Goal: Information Seeking & Learning: Learn about a topic

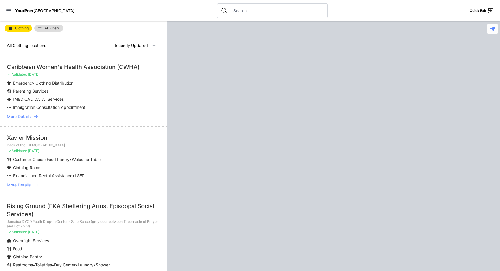
select select "recentlyUpdated"
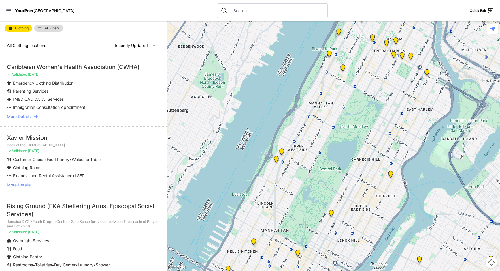
click at [29, 116] on span "More Details" at bounding box center [19, 117] width 24 height 6
click at [24, 116] on span "More Details" at bounding box center [19, 117] width 24 height 6
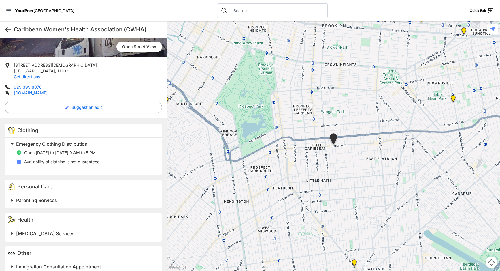
scroll to position [87, 0]
click at [23, 93] on link "[DOMAIN_NAME]" at bounding box center [31, 92] width 34 height 5
click at [8, 33] on div "Caribbean Women's Health Association (CWHA) Quick Exit" at bounding box center [83, 29] width 167 height 16
click at [6, 27] on icon at bounding box center [8, 29] width 7 height 7
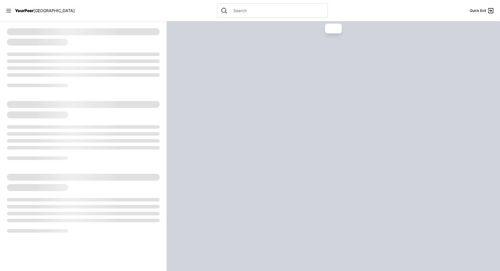
select select "recentlyUpdated"
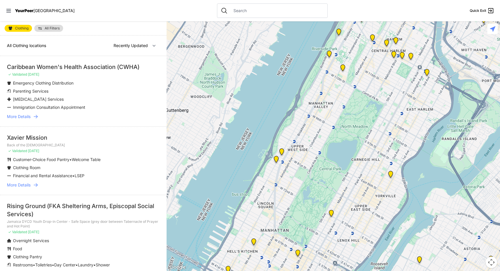
click at [29, 186] on span "More Details" at bounding box center [19, 185] width 24 height 6
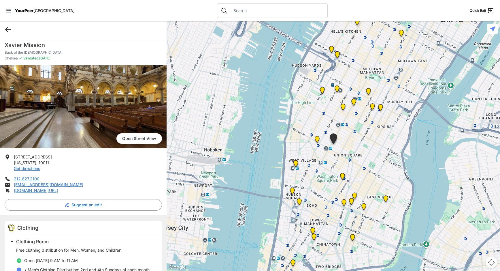
click at [10, 30] on icon at bounding box center [8, 29] width 7 height 7
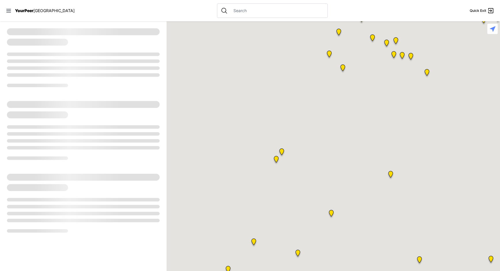
select select "recentlyUpdated"
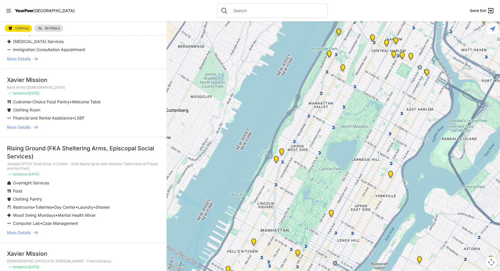
scroll to position [87, 0]
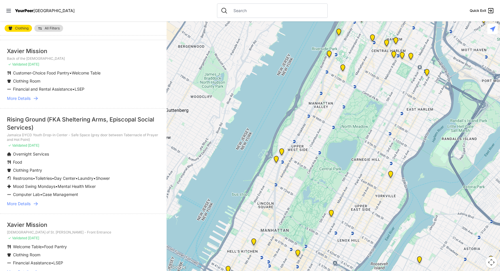
click at [22, 202] on span "More Details" at bounding box center [19, 204] width 24 height 6
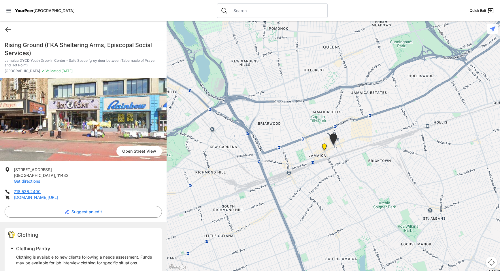
click at [38, 196] on link "[DOMAIN_NAME][URL]" at bounding box center [36, 197] width 44 height 5
select select "recentlyUpdated"
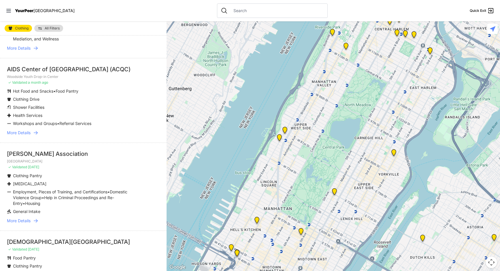
scroll to position [461, 0]
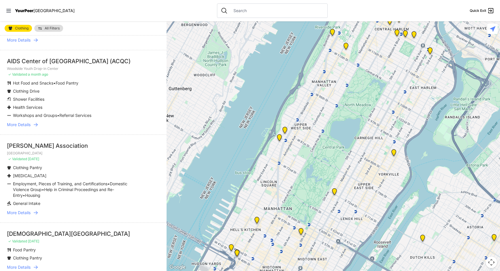
click at [15, 210] on span "More Details" at bounding box center [19, 213] width 24 height 6
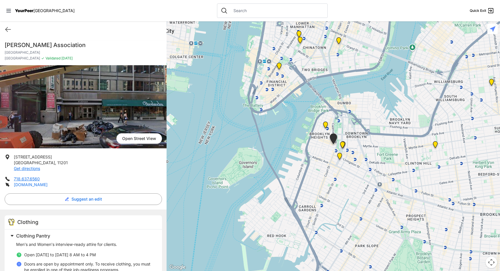
click at [21, 187] on link "[DOMAIN_NAME]" at bounding box center [31, 184] width 34 height 5
select select "recentlyUpdated"
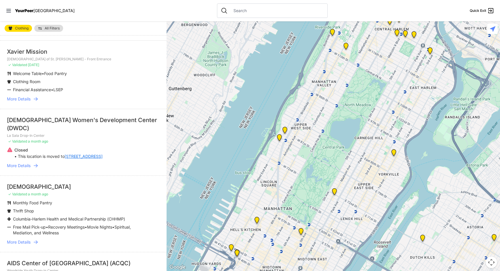
scroll to position [404, 0]
